Goal: Task Accomplishment & Management: Complete application form

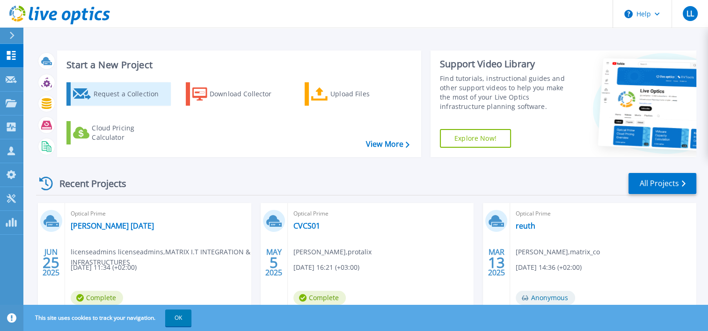
click at [127, 90] on div "Request a Collection" at bounding box center [130, 94] width 75 height 19
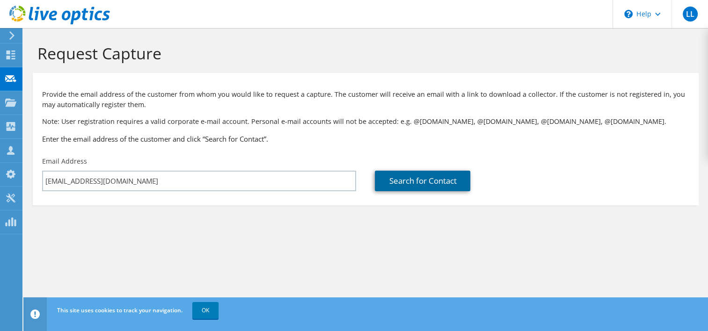
click at [396, 183] on link "Search for Contact" at bounding box center [422, 181] width 95 height 21
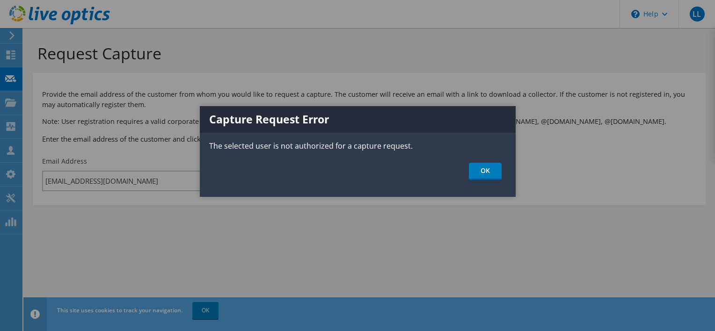
click at [502, 167] on ul "OK" at bounding box center [358, 171] width 316 height 17
click at [481, 175] on link "OK" at bounding box center [485, 171] width 33 height 17
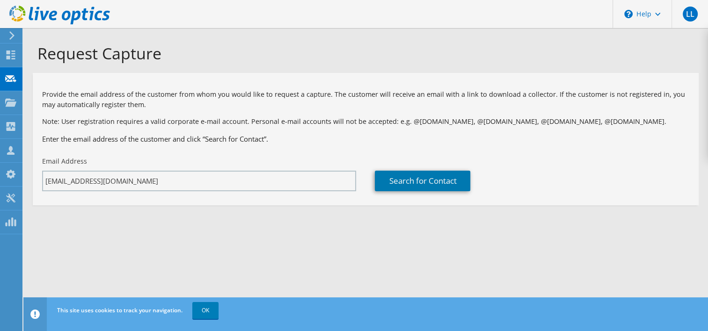
click at [257, 185] on div at bounding box center [354, 165] width 708 height 331
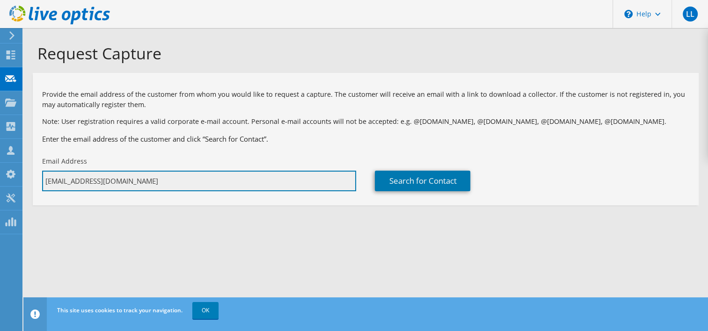
click at [257, 185] on input "[EMAIL_ADDRESS][DOMAIN_NAME]" at bounding box center [199, 181] width 314 height 21
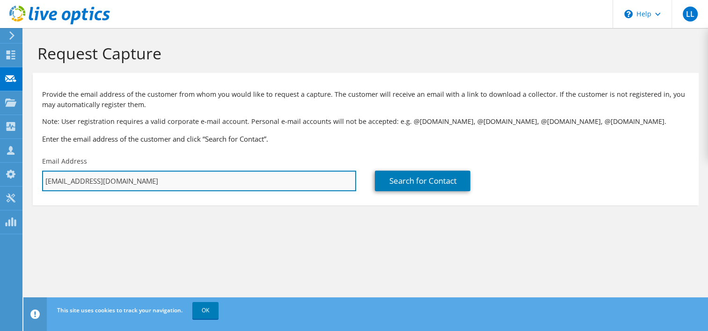
click at [257, 185] on input "[EMAIL_ADDRESS][DOMAIN_NAME]" at bounding box center [199, 181] width 314 height 21
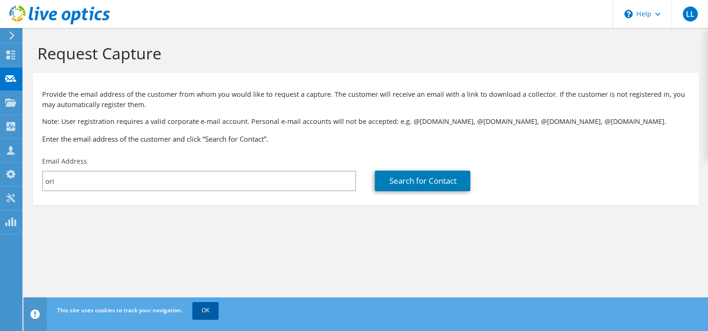
click at [206, 309] on link "OK" at bounding box center [205, 310] width 26 height 17
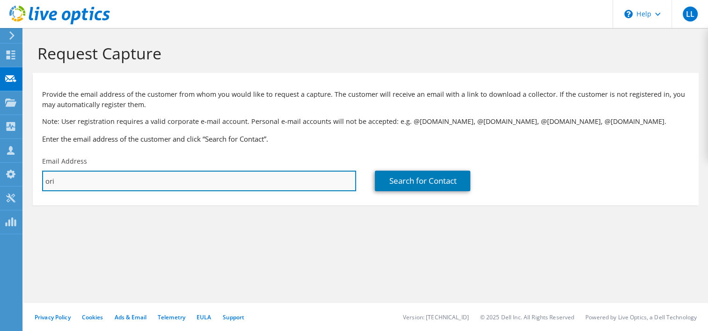
click at [136, 183] on input "ori" at bounding box center [199, 181] width 314 height 21
click at [70, 185] on input "ori" at bounding box center [199, 181] width 314 height 21
click at [119, 184] on input "ori" at bounding box center [199, 181] width 314 height 21
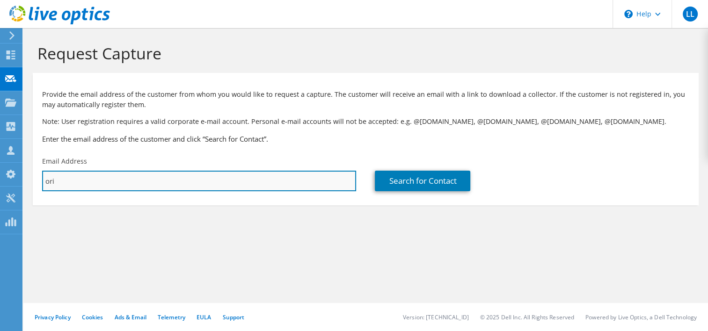
paste input "bs@matrix.co.il"
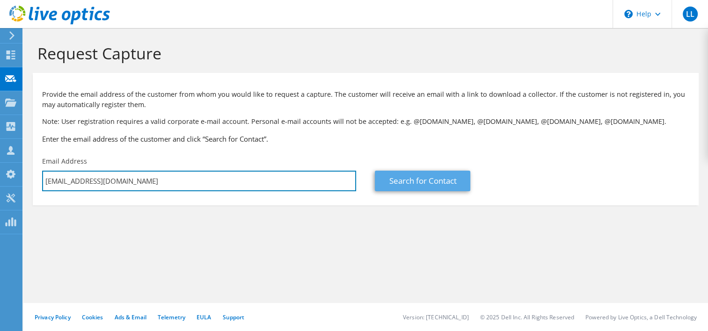
type input "oribs@matrix.co.il"
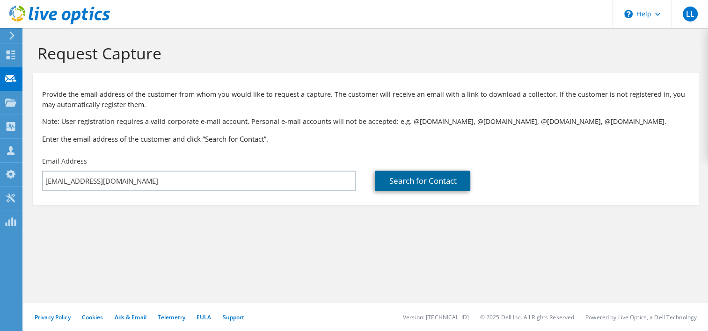
click at [440, 182] on link "Search for Contact" at bounding box center [422, 181] width 95 height 21
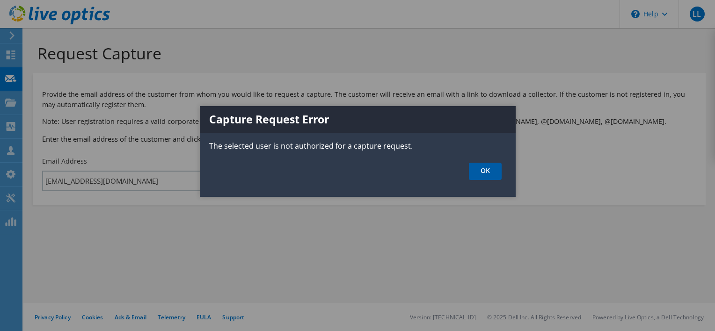
click at [496, 173] on link "OK" at bounding box center [485, 171] width 33 height 17
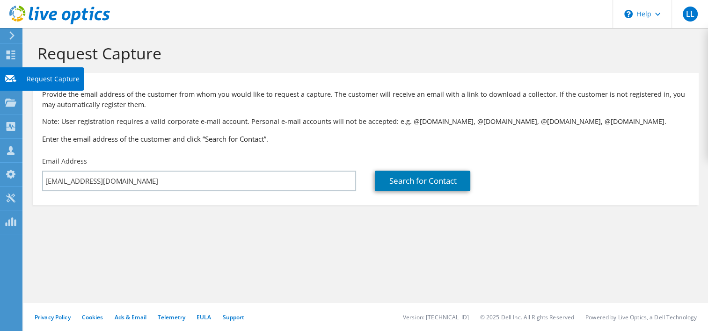
click at [13, 76] on use at bounding box center [10, 78] width 11 height 7
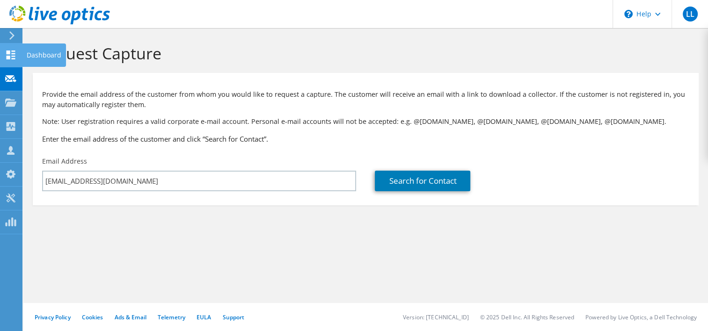
click at [13, 57] on icon at bounding box center [10, 55] width 11 height 9
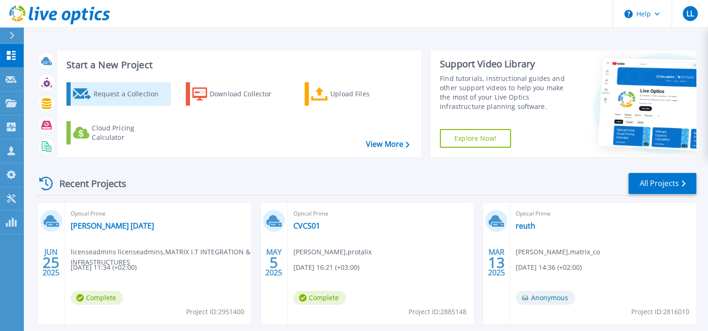
click at [79, 90] on icon at bounding box center [82, 93] width 18 height 11
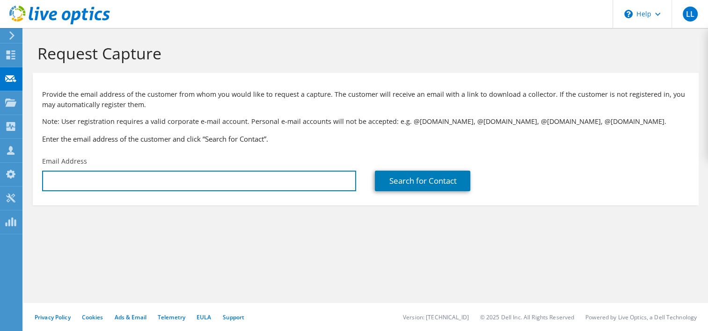
type input "[EMAIL_ADDRESS][DOMAIN_NAME]"
click at [210, 183] on input "[EMAIL_ADDRESS][DOMAIN_NAME]" at bounding box center [199, 181] width 314 height 21
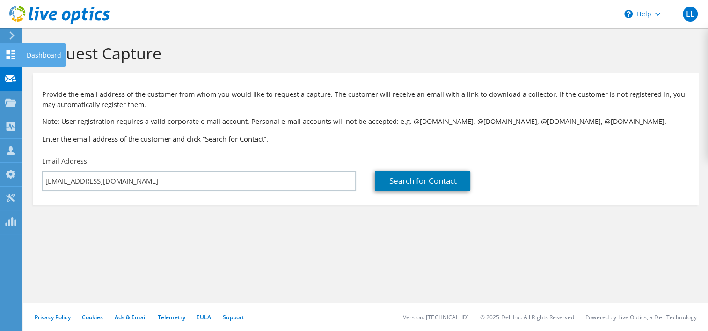
click at [6, 52] on icon at bounding box center [10, 55] width 11 height 9
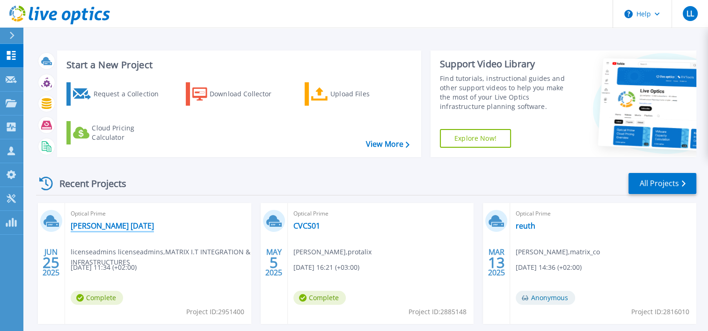
click at [96, 225] on link "[PERSON_NAME] [DATE]" at bounding box center [112, 225] width 83 height 9
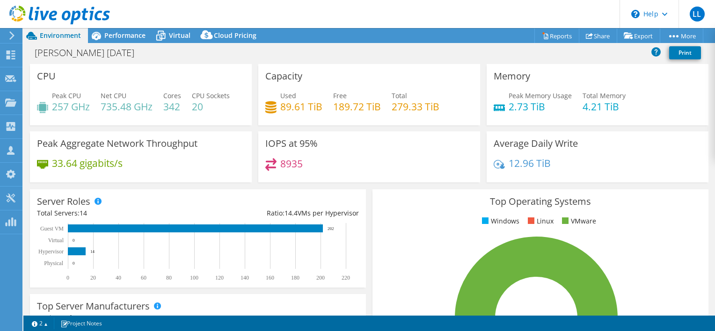
select select "USD"
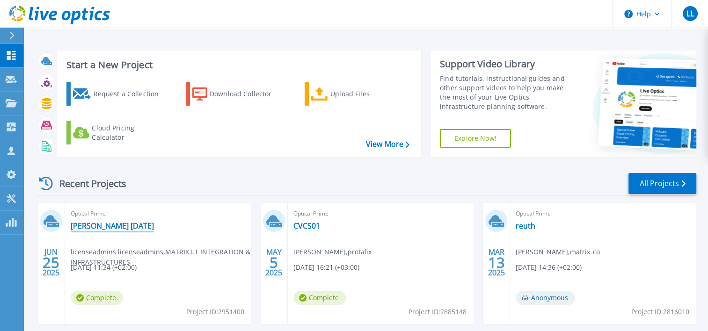
click at [86, 226] on link "[PERSON_NAME] [DATE]" at bounding box center [112, 225] width 83 height 9
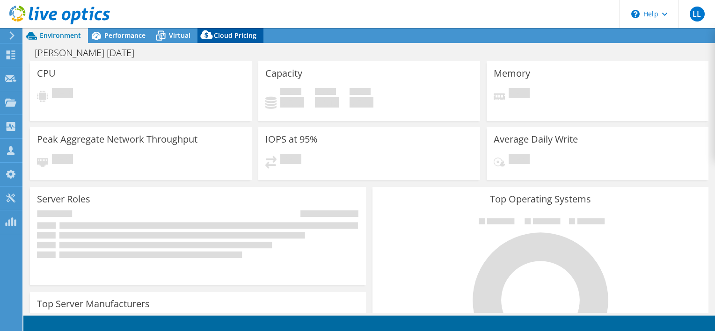
select select "USD"
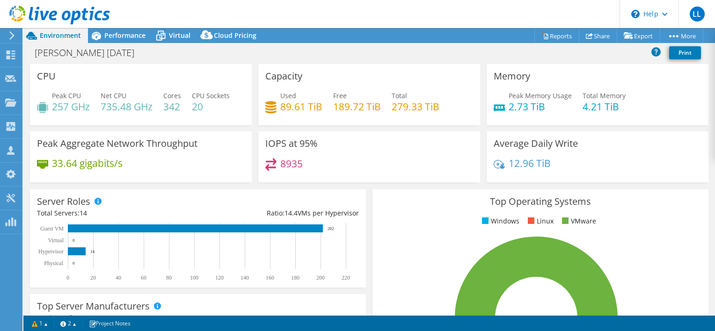
click at [13, 36] on use at bounding box center [11, 35] width 5 height 8
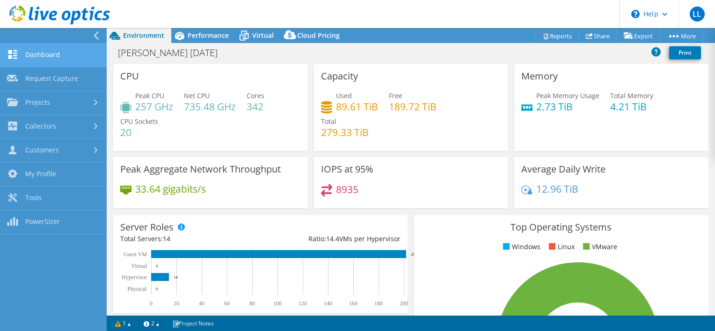
click at [27, 55] on link "Dashboard" at bounding box center [53, 56] width 107 height 24
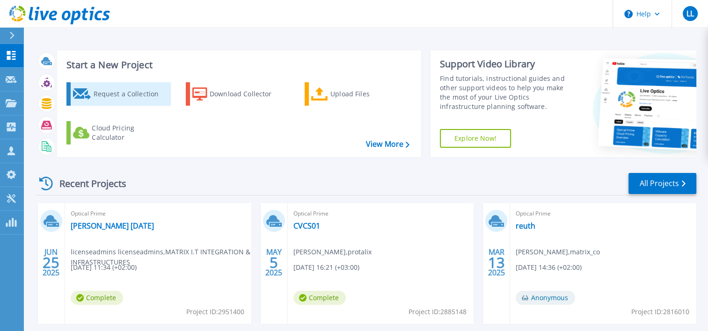
click at [97, 101] on div "Request a Collection" at bounding box center [130, 94] width 75 height 19
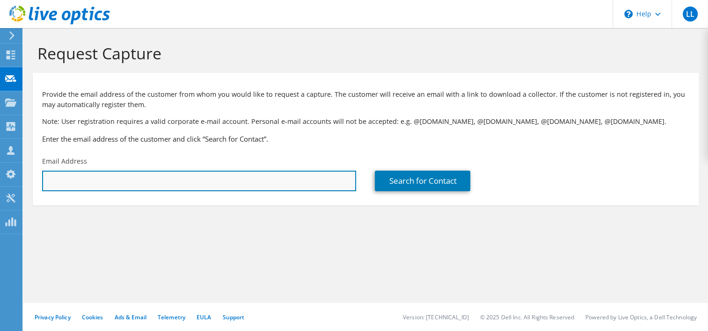
click at [247, 182] on input "text" at bounding box center [199, 181] width 314 height 21
type input "[EMAIL_ADDRESS][DOMAIN_NAME]"
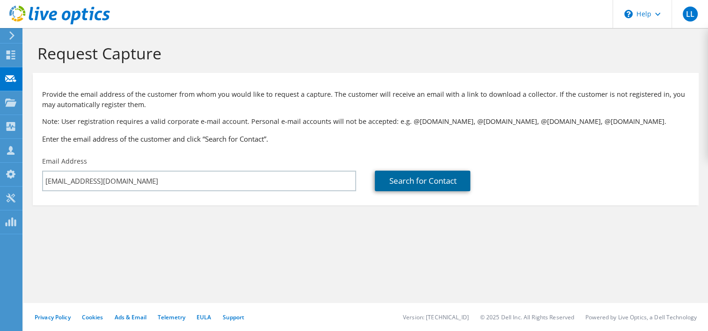
click at [442, 188] on link "Search for Contact" at bounding box center [422, 181] width 95 height 21
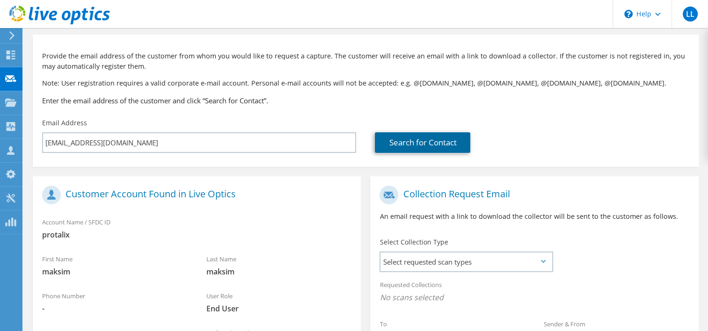
scroll to position [94, 0]
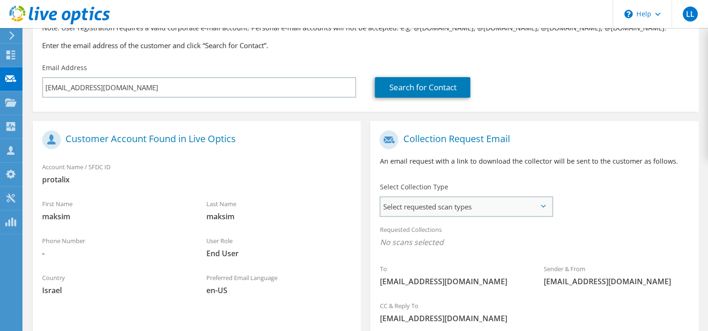
click at [451, 209] on span "Select requested scan types" at bounding box center [465, 206] width 171 height 19
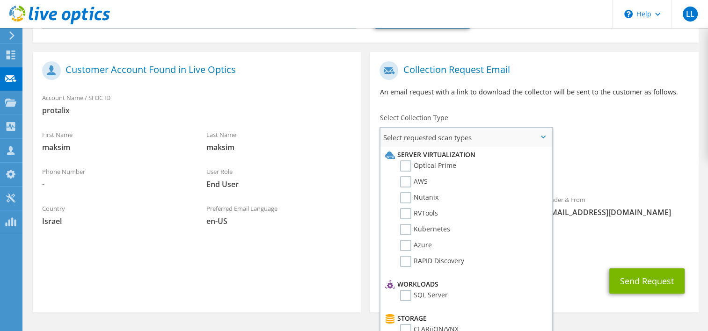
scroll to position [187, 0]
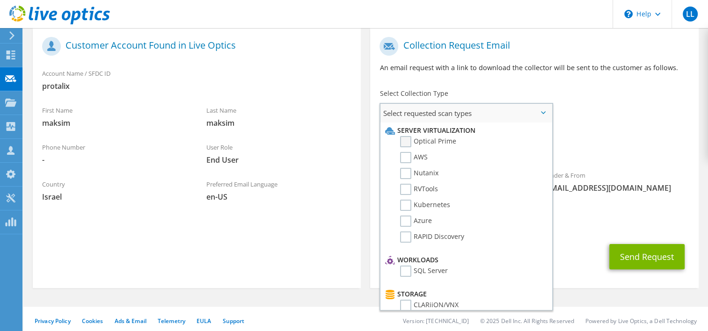
click at [406, 141] on label "Optical Prime" at bounding box center [428, 141] width 56 height 11
click at [0, 0] on input "Optical Prime" at bounding box center [0, 0] width 0 height 0
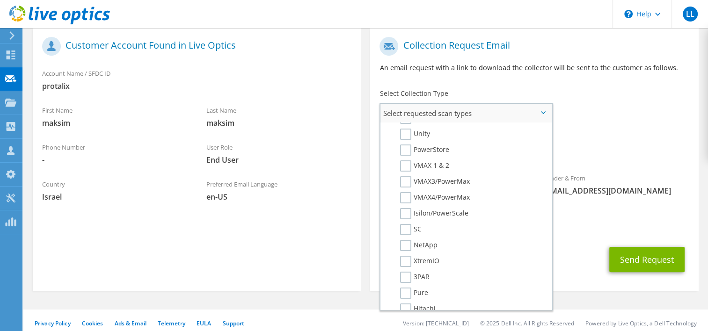
scroll to position [234, 0]
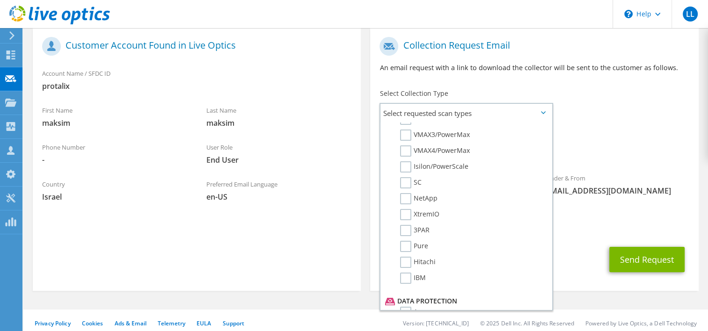
click at [569, 105] on div "To maksim.fiks@protalix.com Sender & From liveoptics@liveoptics.com" at bounding box center [534, 118] width 328 height 173
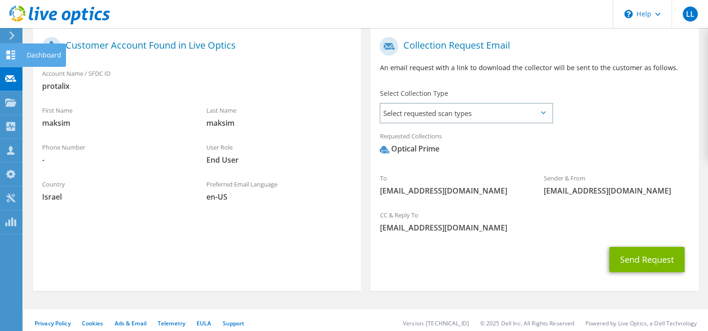
click at [13, 55] on use at bounding box center [11, 55] width 9 height 9
